Goal: Task Accomplishment & Management: Complete application form

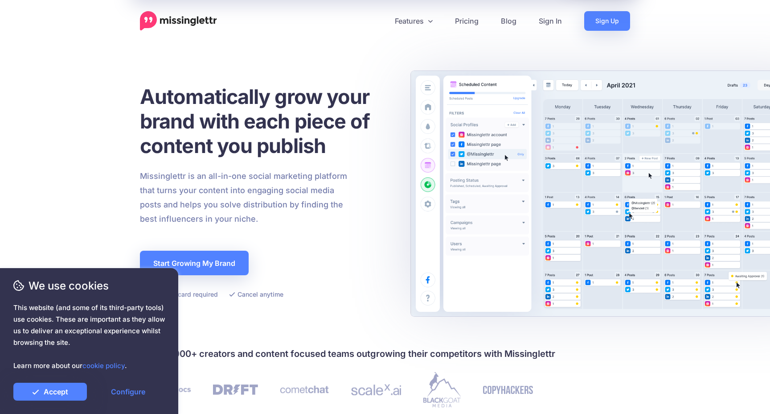
click at [65, 405] on div "We use cookies This website (and some of its third-party tools) use cookies. Th…" at bounding box center [89, 341] width 178 height 146
click at [65, 388] on link "Accept" at bounding box center [50, 391] width 74 height 18
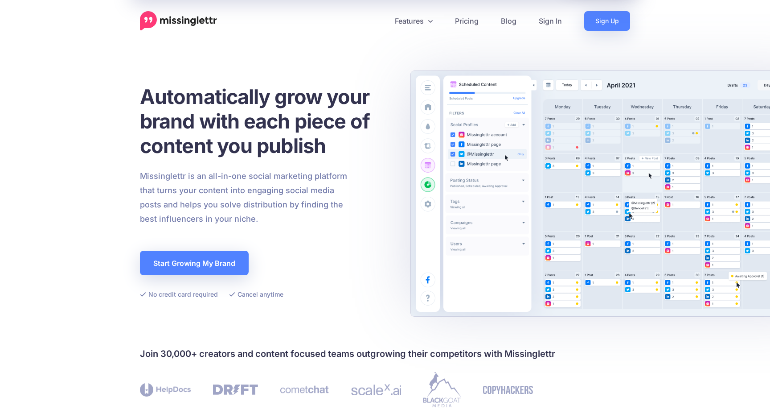
click at [404, 6] on header "Features Drip Campaigns Drive traffic on autopilot Curate Find and be found Cal…" at bounding box center [385, 15] width 770 height 31
click at [402, 26] on link "Features" at bounding box center [414, 21] width 60 height 20
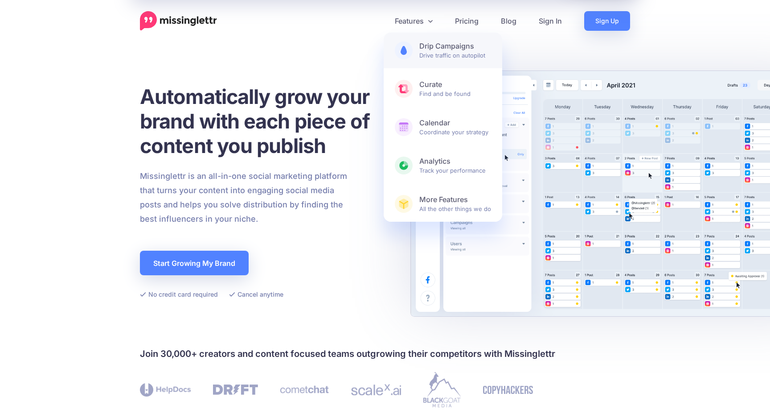
click at [459, 58] on span "Drip Campaigns Drive traffic on autopilot" at bounding box center [455, 50] width 72 height 18
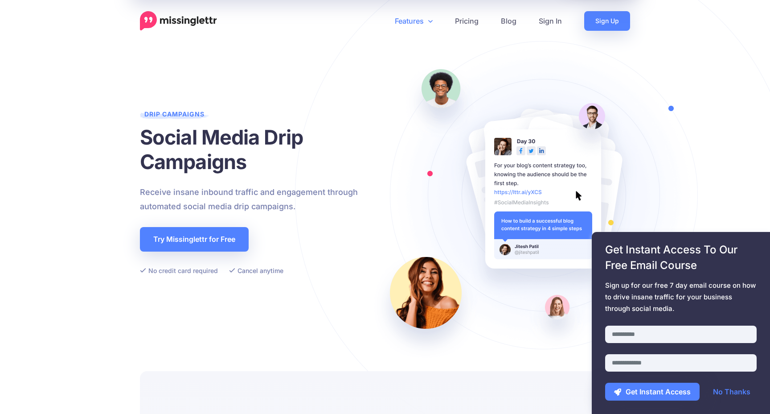
click at [418, 22] on link "Features" at bounding box center [414, 21] width 60 height 20
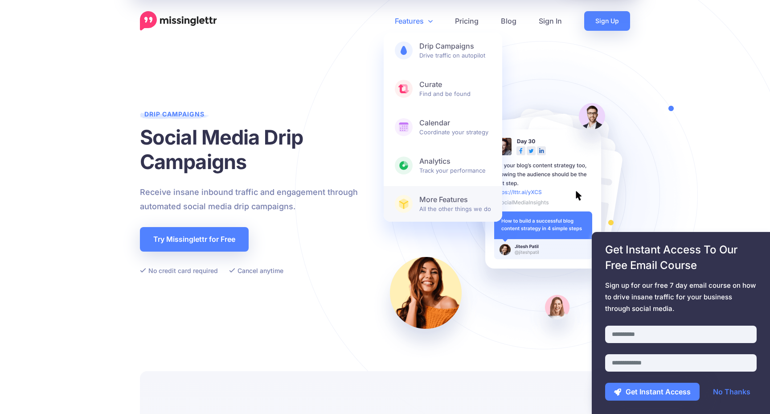
click at [470, 205] on span "More Features All the other things we do" at bounding box center [455, 204] width 72 height 18
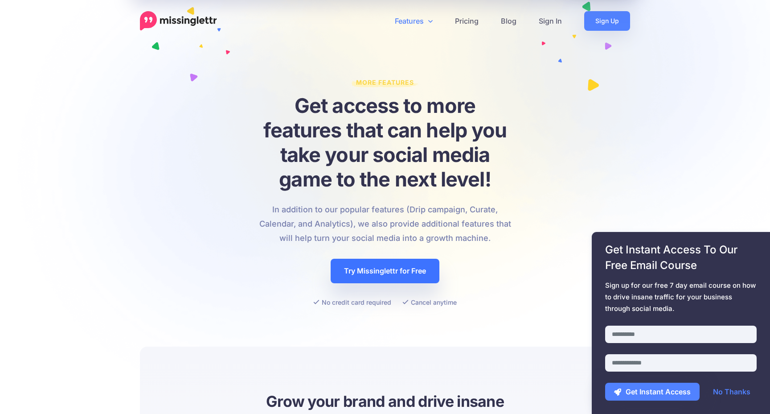
click at [410, 282] on link "Try Missinglettr for Free" at bounding box center [385, 270] width 109 height 25
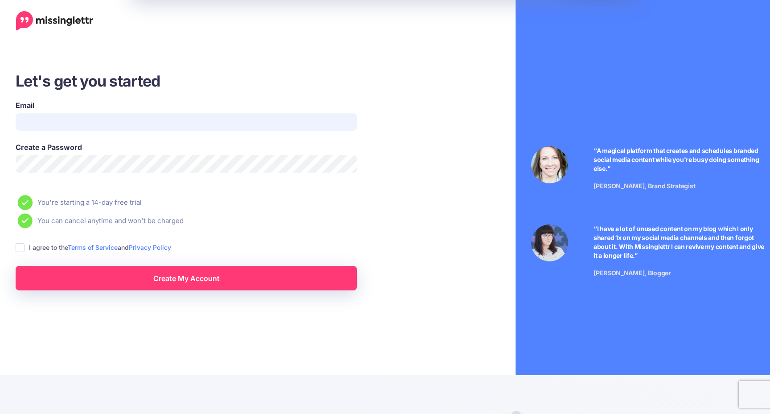
click at [191, 124] on input "Email" at bounding box center [186, 121] width 341 height 17
type input "**********"
click at [51, 249] on label "I agree to the Terms of Service and Privacy Policy" at bounding box center [100, 247] width 142 height 10
click at [19, 243] on ins at bounding box center [20, 247] width 9 height 9
click at [48, 262] on div "Create My Account" at bounding box center [186, 271] width 355 height 38
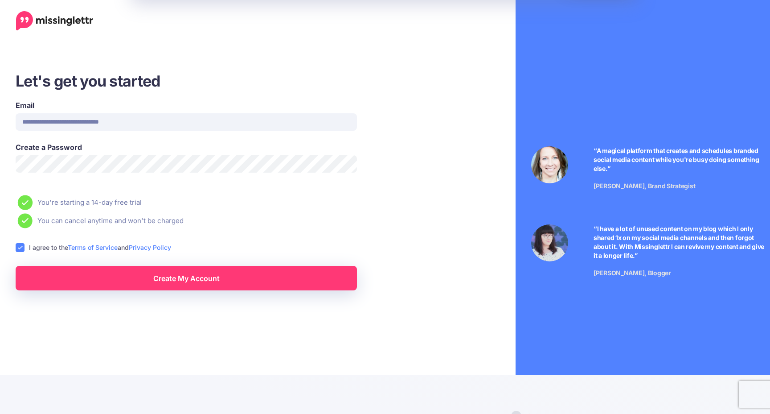
click at [78, 271] on link "Create My Account" at bounding box center [186, 278] width 341 height 25
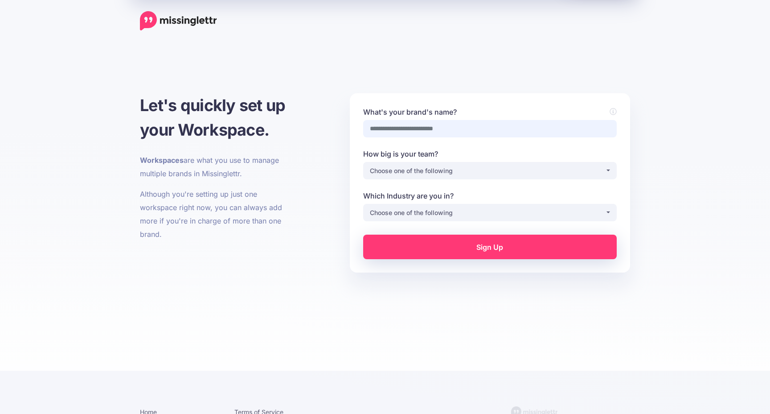
click at [490, 130] on input "What's your brand's name?" at bounding box center [490, 128] width 254 height 17
type input "**********"
click at [483, 166] on div "Choose one of the following" at bounding box center [487, 170] width 235 height 11
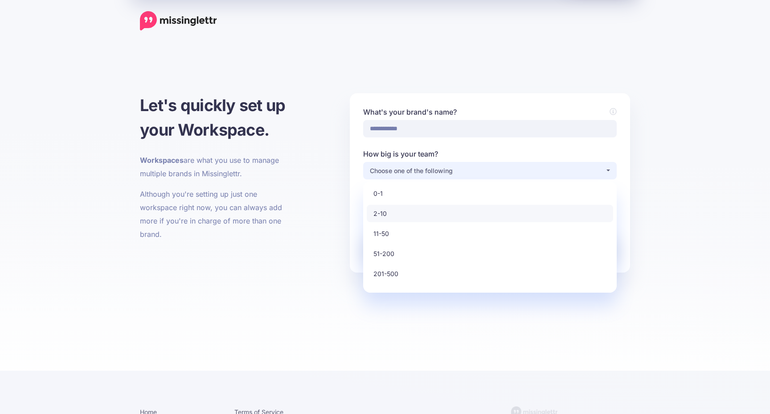
click at [453, 213] on link "2-10" at bounding box center [490, 213] width 246 height 17
select select "*"
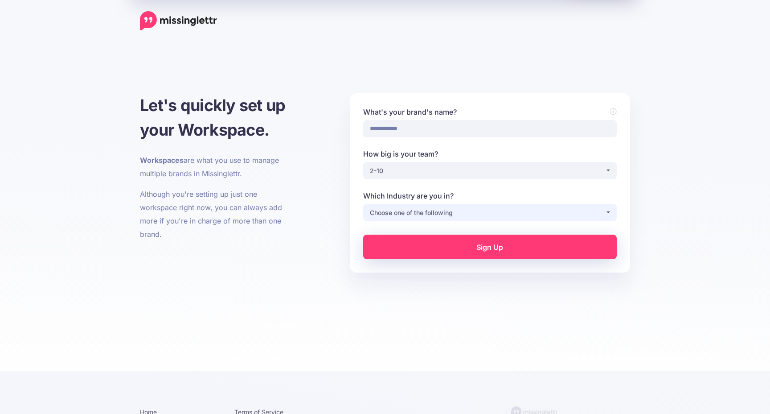
click at [463, 218] on button "Choose one of the following" at bounding box center [490, 212] width 254 height 17
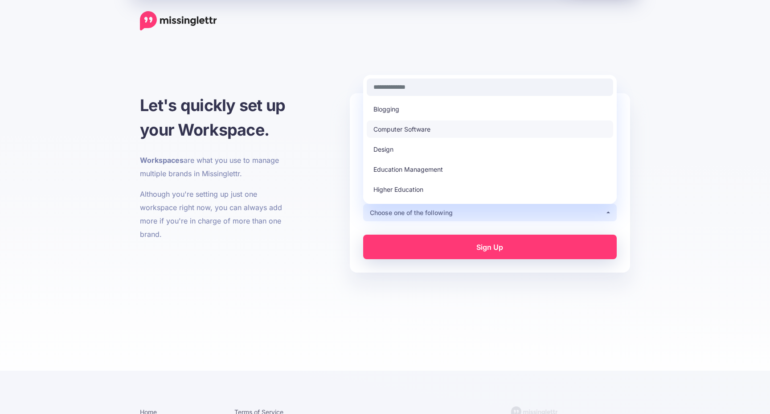
click at [452, 130] on link "Computer Software" at bounding box center [490, 128] width 246 height 17
select select "**********"
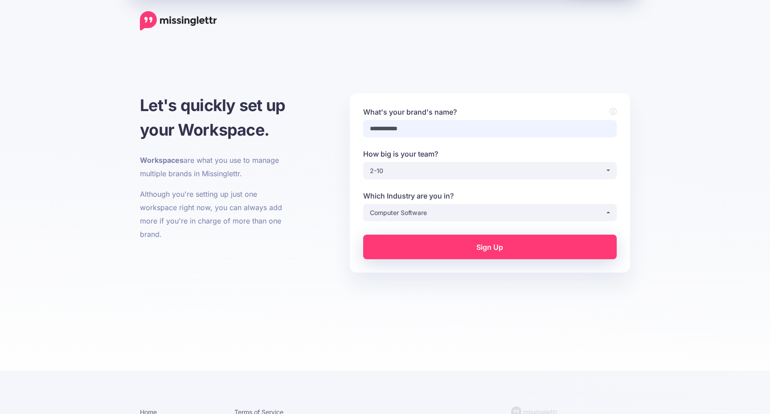
click at [495, 131] on input "**********" at bounding box center [490, 128] width 254 height 17
type input "**********"
click at [508, 238] on link "Sign Up" at bounding box center [490, 246] width 254 height 25
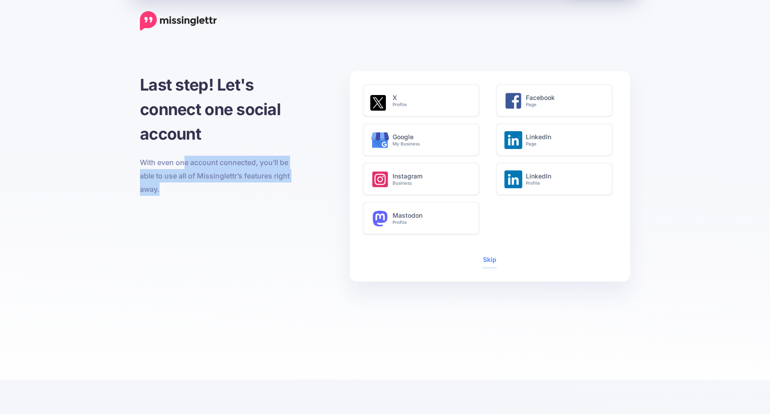
drag, startPoint x: 184, startPoint y: 159, endPoint x: 197, endPoint y: 188, distance: 31.7
click at [197, 188] on p "With even one account connected, you’ll be able to use all of Missinglettr’s fe…" at bounding box center [217, 176] width 155 height 40
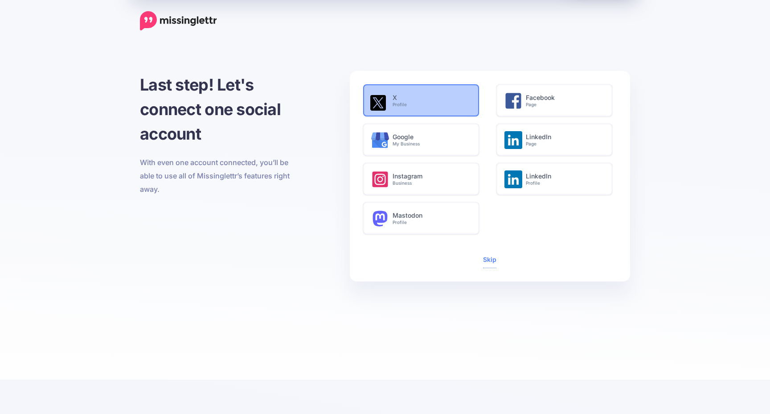
click at [455, 96] on h6 "X Profile" at bounding box center [431, 100] width 77 height 13
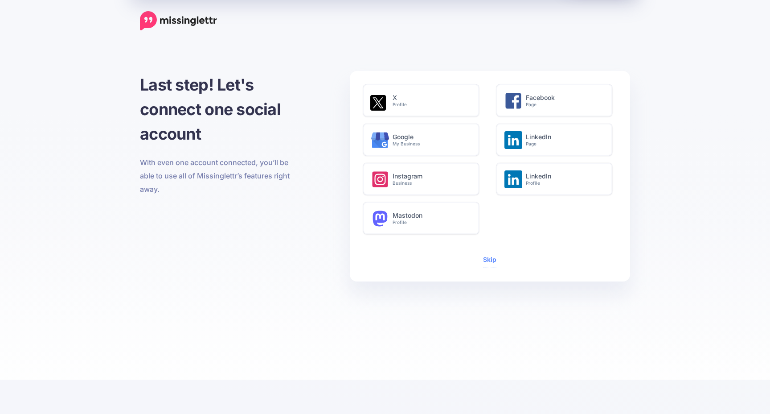
click at [572, 38] on div "Last step! Let's connect one social account With even one account connected, yo…" at bounding box center [385, 198] width 770 height 397
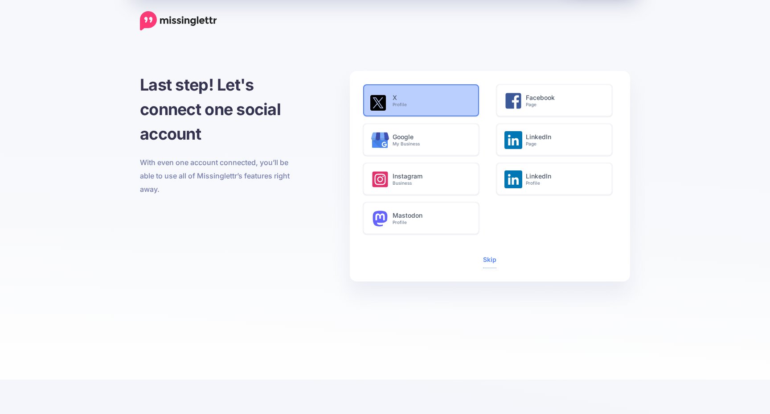
click at [411, 97] on h6 "X Profile" at bounding box center [431, 100] width 77 height 13
